Goal: Information Seeking & Learning: Learn about a topic

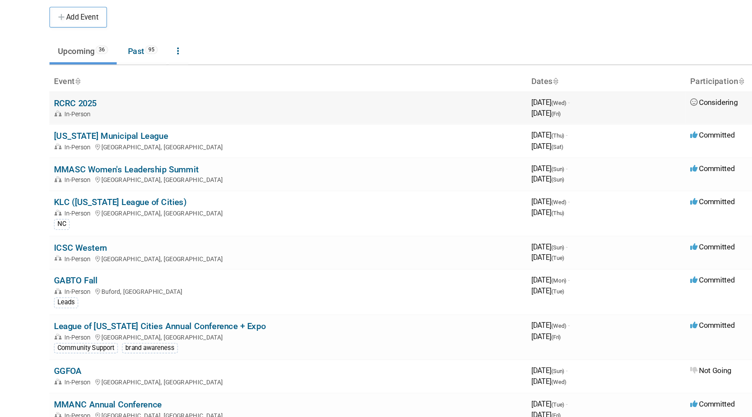
click at [157, 104] on td "RCRC 2025 In-Person" at bounding box center [256, 106] width 360 height 25
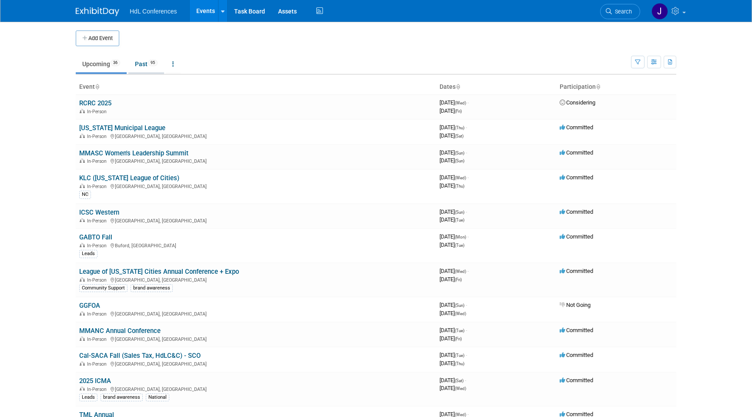
click at [156, 65] on span "95" at bounding box center [153, 63] width 10 height 7
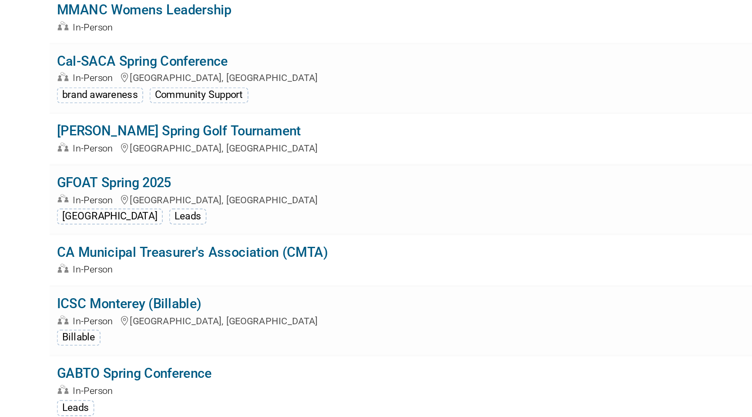
click at [100, 293] on td "[PERSON_NAME] Spring Golf Tournament In-Person [GEOGRAPHIC_DATA], [GEOGRAPHIC_D…" at bounding box center [256, 280] width 360 height 25
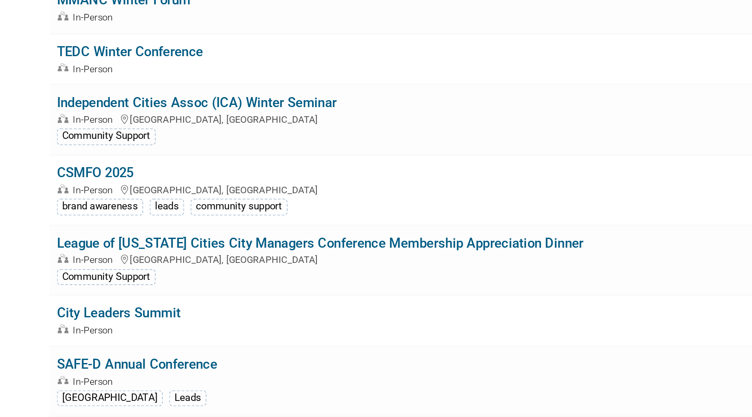
scroll to position [567, 0]
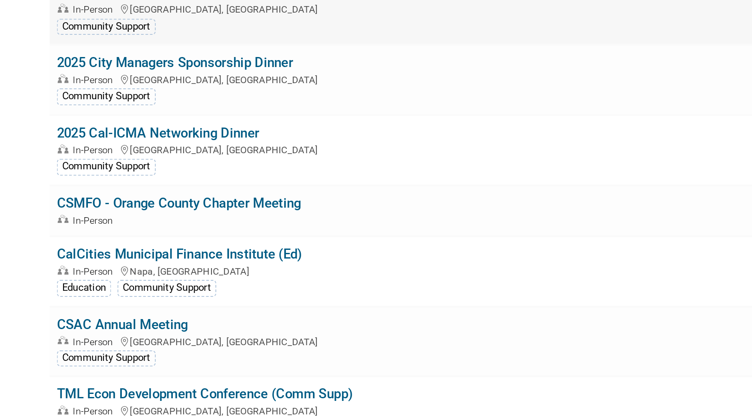
click at [100, 294] on div "Community Support" at bounding box center [103, 295] width 48 height 8
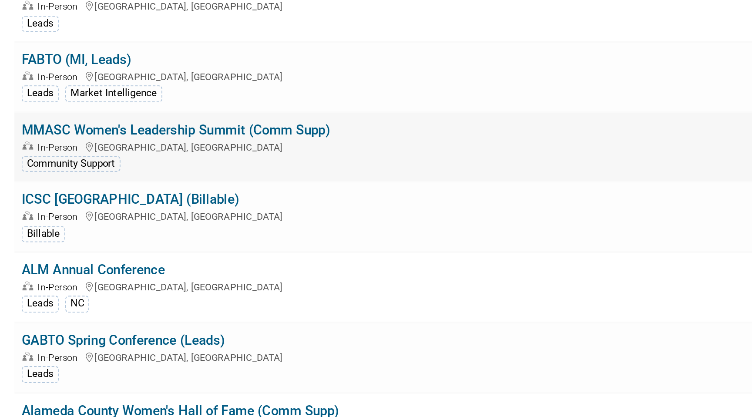
scroll to position [2012, 0]
